Goal: Information Seeking & Learning: Learn about a topic

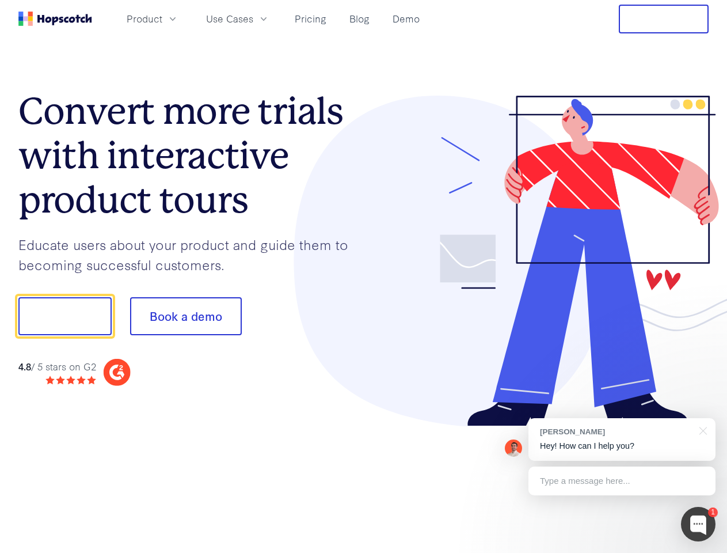
click at [364, 276] on div at bounding box center [537, 261] width 346 height 331
click at [162, 18] on span "Product" at bounding box center [145, 19] width 36 height 14
click at [253, 18] on span "Use Cases" at bounding box center [229, 19] width 47 height 14
click at [664, 19] on button "Free Trial" at bounding box center [664, 19] width 90 height 29
click at [65, 316] on button "Show me!" at bounding box center [64, 316] width 93 height 38
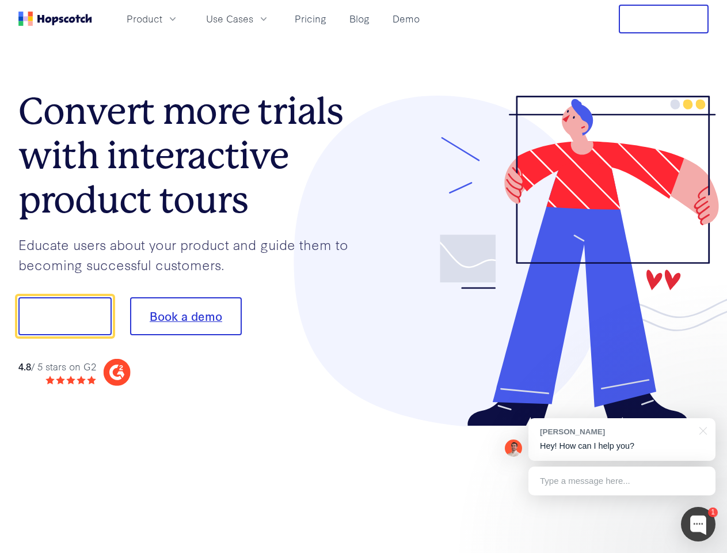
click at [185, 316] on button "Book a demo" at bounding box center [186, 316] width 112 height 38
click at [699, 524] on div at bounding box center [698, 524] width 35 height 35
click at [622, 439] on div "[PERSON_NAME] Hey! How can I help you?" at bounding box center [622, 439] width 187 height 43
click at [702, 430] on div at bounding box center [701, 430] width 29 height 24
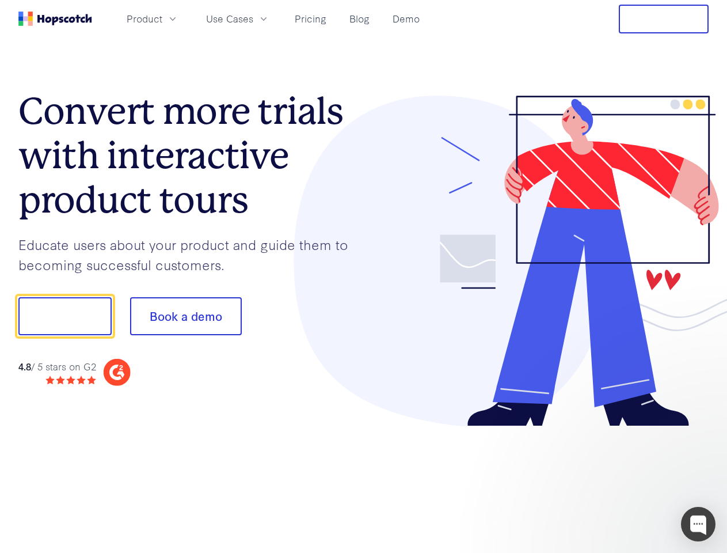
click at [622, 481] on div at bounding box center [608, 392] width 216 height 230
